Goal: Information Seeking & Learning: Check status

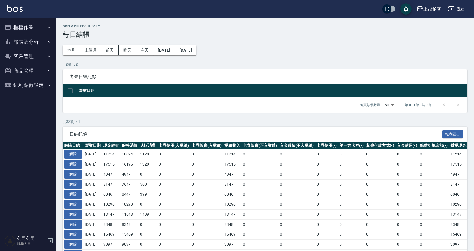
scroll to position [2, 0]
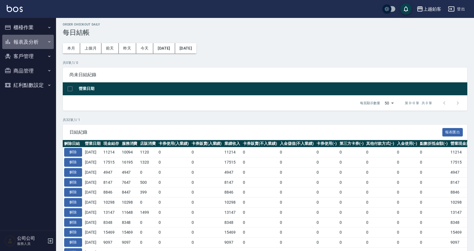
click at [36, 42] on button "報表及分析" at bounding box center [28, 42] width 52 height 15
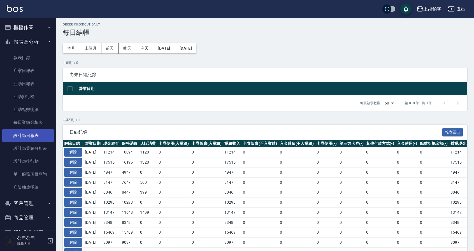
click at [38, 133] on link "設計師日報表" at bounding box center [28, 135] width 52 height 13
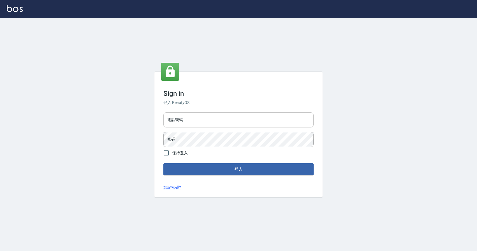
click at [223, 126] on input "電話號碼" at bounding box center [238, 119] width 150 height 15
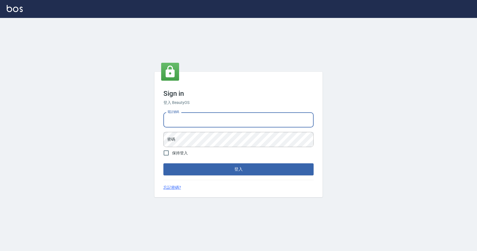
type input "0424526080"
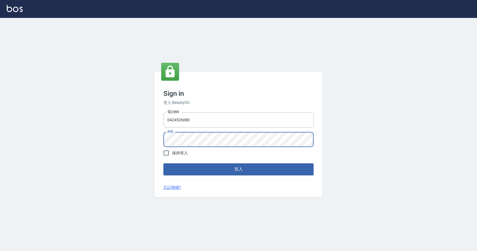
click at [163, 163] on button "登入" at bounding box center [238, 169] width 150 height 12
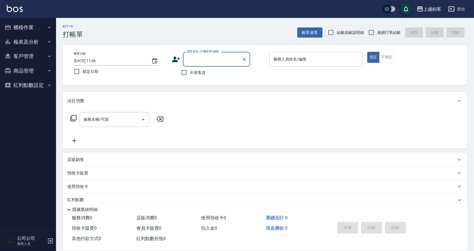
click at [24, 43] on button "報表及分析" at bounding box center [28, 42] width 52 height 15
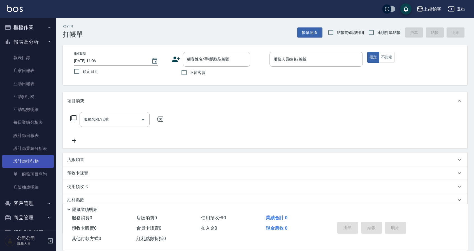
click at [34, 165] on link "設計師排行榜" at bounding box center [28, 161] width 52 height 13
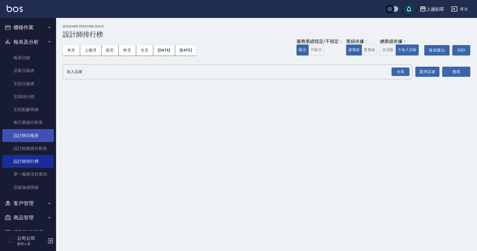
click at [34, 135] on link "設計師日報表" at bounding box center [28, 135] width 52 height 13
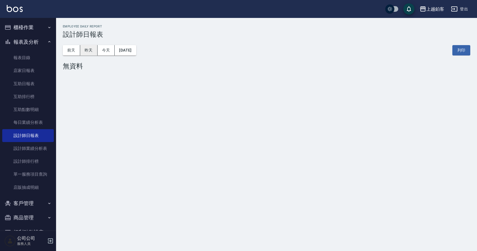
click at [87, 50] on button "昨天" at bounding box center [88, 50] width 17 height 10
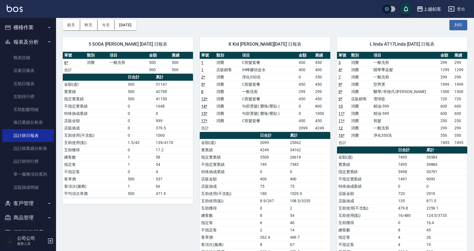
scroll to position [22, 0]
